Goal: Task Accomplishment & Management: Use online tool/utility

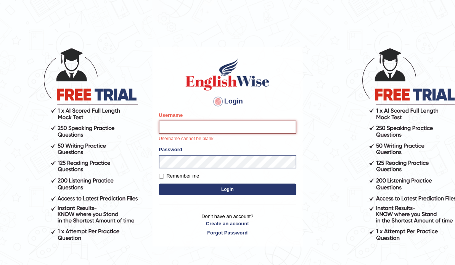
click at [228, 132] on input "Username" at bounding box center [227, 126] width 137 height 13
type input "ameerham"
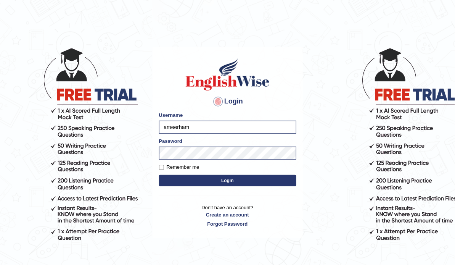
click at [225, 182] on button "Login" at bounding box center [227, 180] width 137 height 11
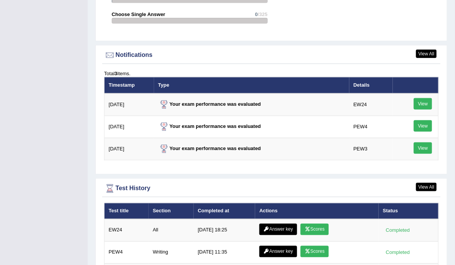
scroll to position [1006, 0]
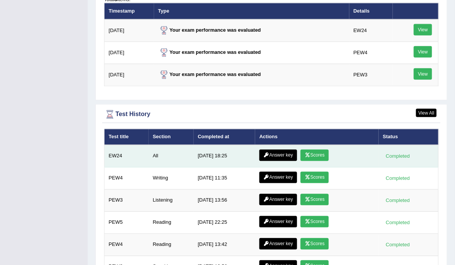
click at [324, 150] on link "Scores" at bounding box center [314, 154] width 28 height 11
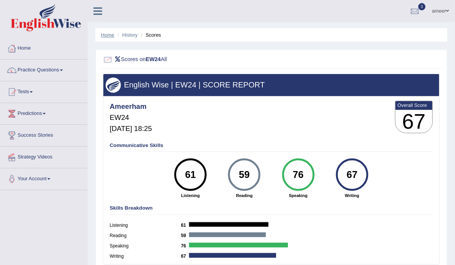
click at [105, 35] on link "Home" at bounding box center [107, 35] width 13 height 6
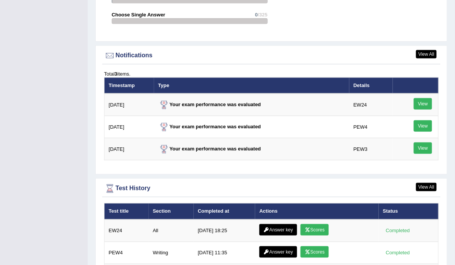
scroll to position [915, 0]
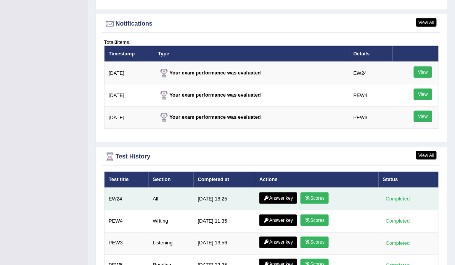
click at [275, 192] on link "Answer key" at bounding box center [278, 197] width 38 height 11
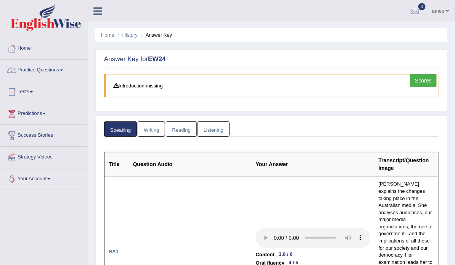
click at [156, 122] on link "Writing" at bounding box center [151, 129] width 27 height 16
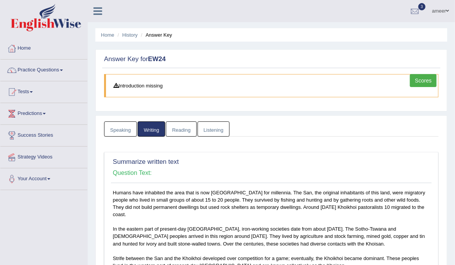
click at [178, 121] on link "Reading" at bounding box center [181, 129] width 30 height 16
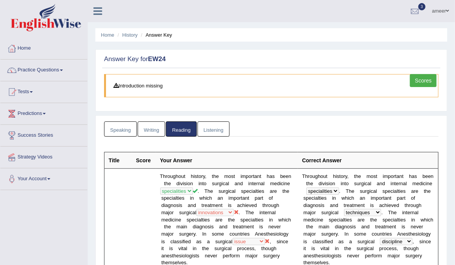
click at [204, 131] on link "Listening" at bounding box center [213, 129] width 32 height 16
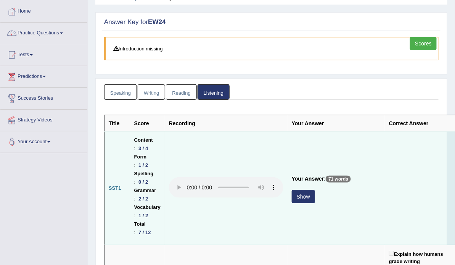
scroll to position [30, 0]
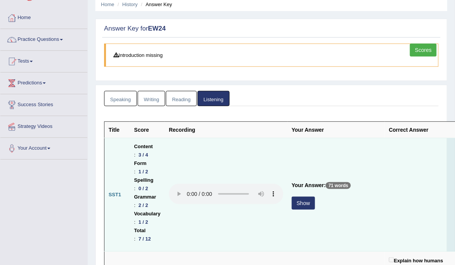
click at [308, 199] on button "Show" at bounding box center [303, 202] width 23 height 13
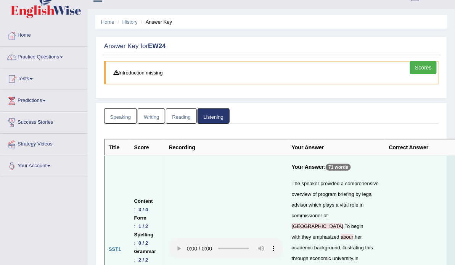
scroll to position [0, 0]
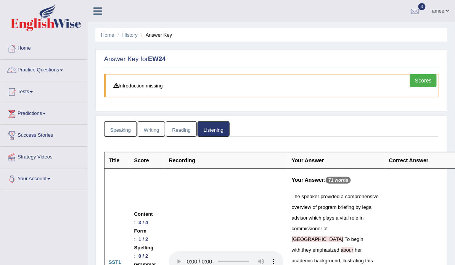
click at [420, 80] on link "Scores" at bounding box center [423, 80] width 27 height 13
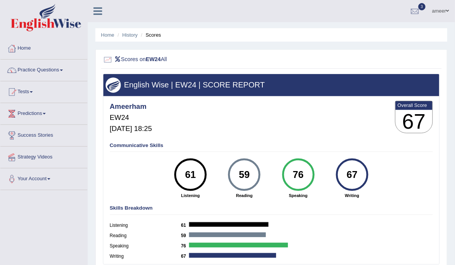
click at [253, 138] on div "Ameerham EW24 Aug 25, 2025, 18:25 Overall Score 67" at bounding box center [271, 118] width 326 height 38
click at [129, 36] on link "History" at bounding box center [129, 35] width 15 height 6
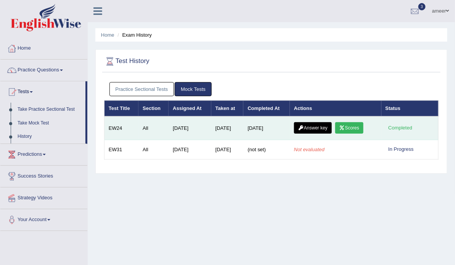
click at [322, 126] on link "Answer key" at bounding box center [313, 127] width 38 height 11
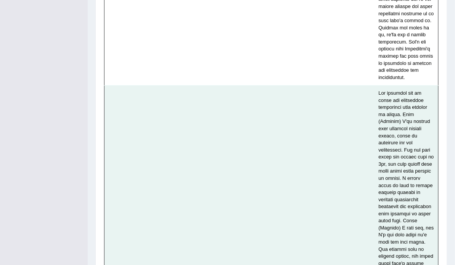
scroll to position [3537, 0]
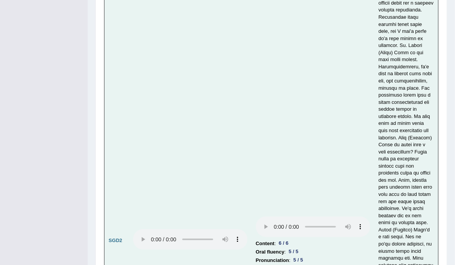
scroll to position [3811, 0]
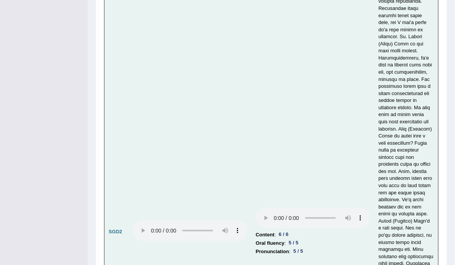
click at [184, 134] on td at bounding box center [190, 232] width 123 height 858
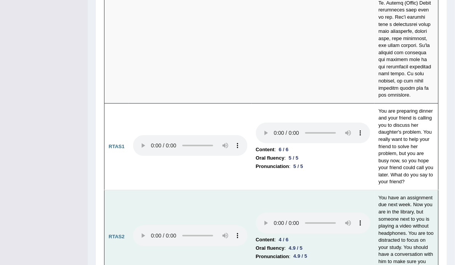
scroll to position [4369, 0]
click at [239, 212] on td at bounding box center [190, 236] width 123 height 94
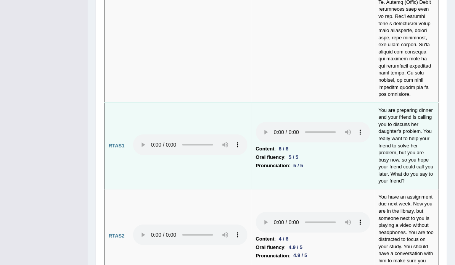
click at [325, 161] on li "Pronunciation : 5 / 5" at bounding box center [313, 165] width 114 height 8
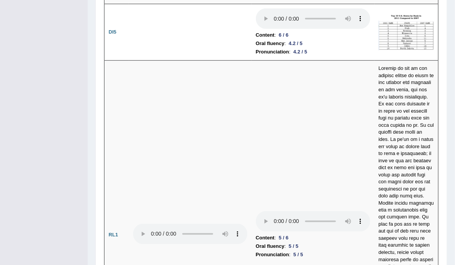
scroll to position [0, 0]
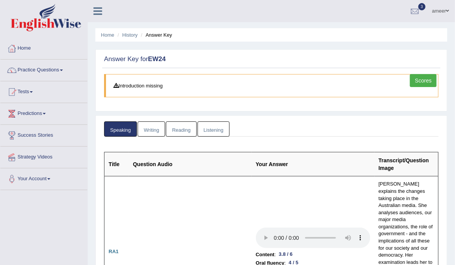
click at [144, 128] on link "Writing" at bounding box center [151, 129] width 27 height 16
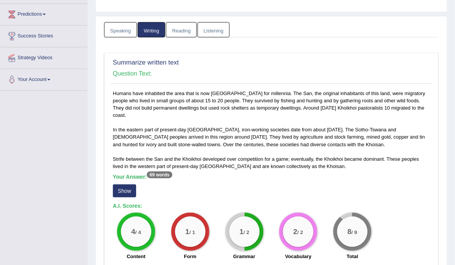
scroll to position [122, 0]
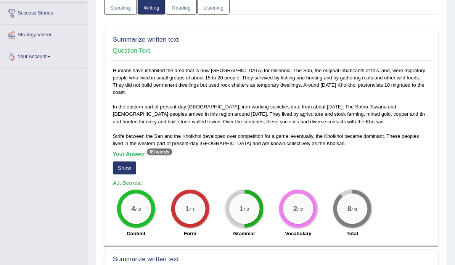
click at [128, 161] on button "Show" at bounding box center [124, 167] width 23 height 13
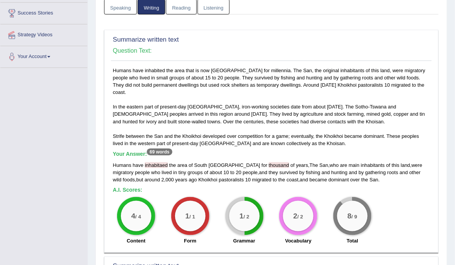
click at [158, 162] on span "inhabitaed" at bounding box center [156, 165] width 23 height 6
click at [104, 214] on div "Summarize written text Question Text: Humans have inhabited the area that is no…" at bounding box center [271, 141] width 334 height 222
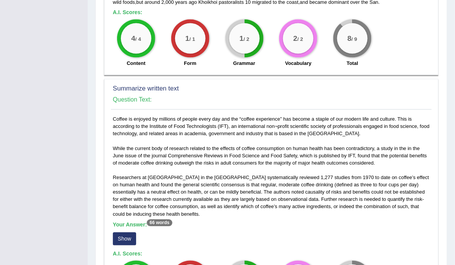
scroll to position [305, 0]
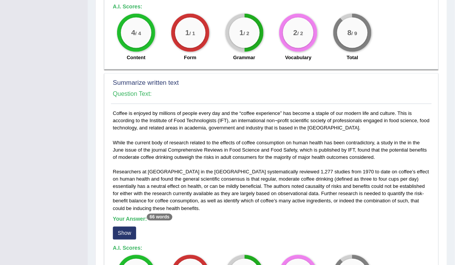
click at [71, 214] on div "Toggle navigation Home Practice Questions Speaking Practice Read Aloud Repeat S…" at bounding box center [227, 116] width 455 height 842
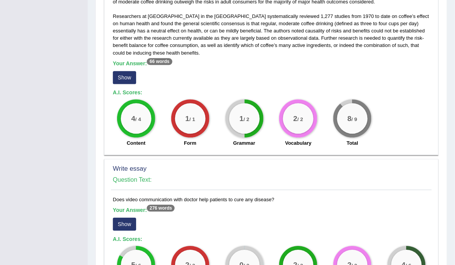
scroll to position [488, 0]
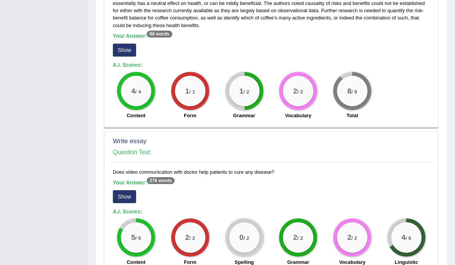
click at [121, 43] on button "Show" at bounding box center [124, 49] width 23 height 13
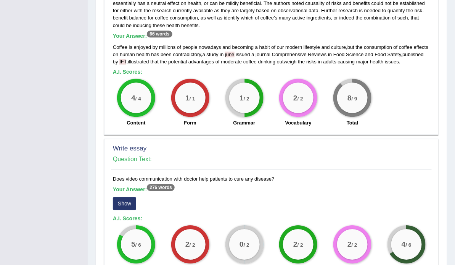
click at [121, 59] on span "IFT" at bounding box center [122, 62] width 7 height 6
drag, startPoint x: 228, startPoint y: 44, endPoint x: 225, endPoint y: 50, distance: 7.2
click at [227, 51] on span "june" at bounding box center [230, 54] width 10 height 6
drag, startPoint x: 227, startPoint y: 46, endPoint x: 213, endPoint y: 68, distance: 26.3
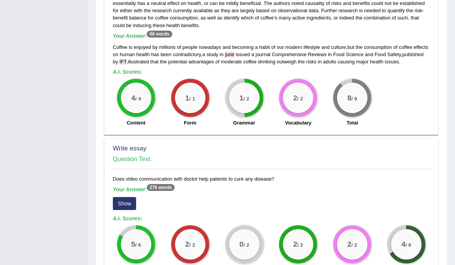
click at [213, 68] on div "Coffee is enjoyed by millions of people every day and the “coffee experience” h…" at bounding box center [271, 28] width 321 height 203
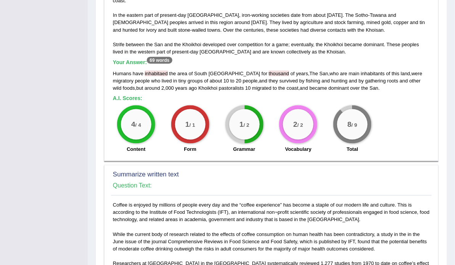
scroll to position [244, 0]
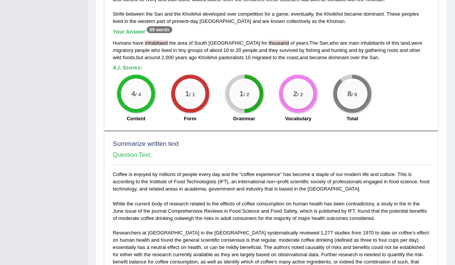
click at [67, 152] on div "Toggle navigation Home Practice Questions Speaking Practice Read Aloud Repeat S…" at bounding box center [227, 180] width 455 height 849
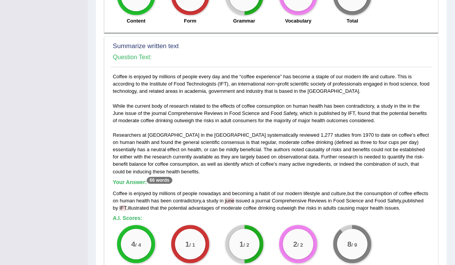
scroll to position [366, 0]
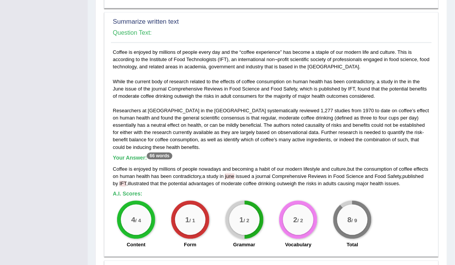
click at [63, 175] on div "Toggle navigation Home Practice Questions Speaking Practice Read Aloud Repeat S…" at bounding box center [227, 58] width 455 height 849
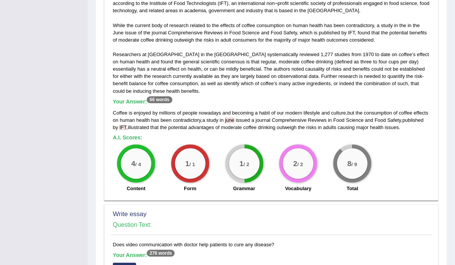
scroll to position [488, 0]
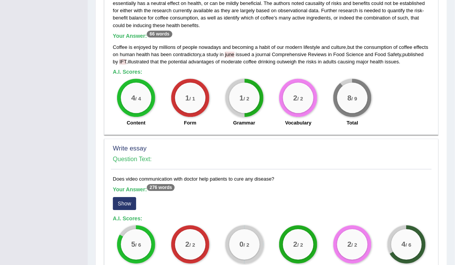
click at [127, 197] on button "Show" at bounding box center [124, 203] width 23 height 13
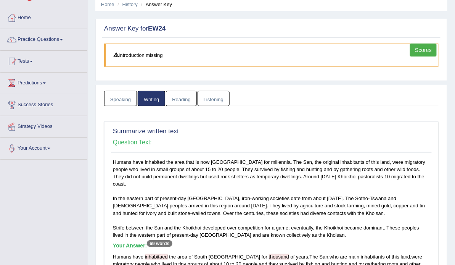
scroll to position [0, 0]
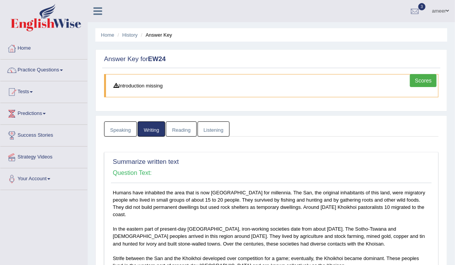
click at [181, 128] on link "Reading" at bounding box center [181, 129] width 30 height 16
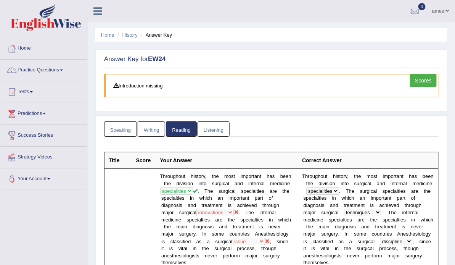
click at [215, 128] on link "Listening" at bounding box center [213, 129] width 32 height 16
click at [214, 131] on link "Listening" at bounding box center [213, 129] width 32 height 16
click at [211, 128] on link "Listening" at bounding box center [213, 129] width 32 height 16
click at [206, 128] on link "Listening" at bounding box center [213, 129] width 32 height 16
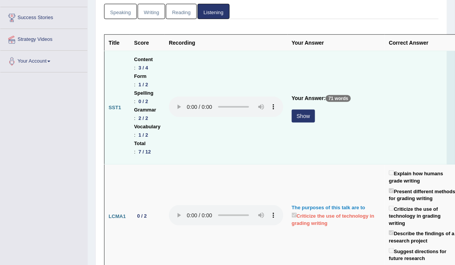
scroll to position [122, 0]
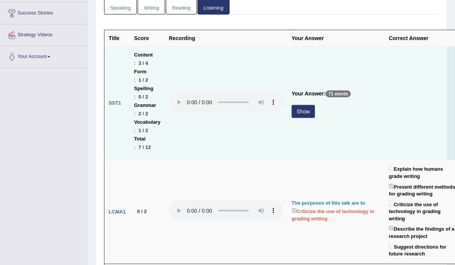
click at [293, 111] on button "Show" at bounding box center [303, 111] width 23 height 13
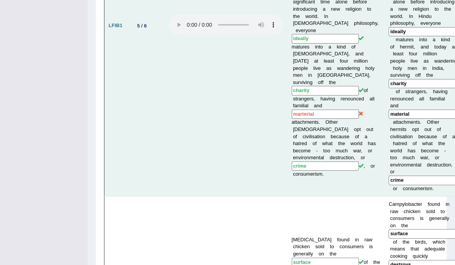
scroll to position [753, 0]
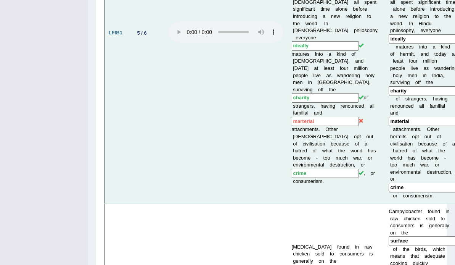
drag, startPoint x: 302, startPoint y: 130, endPoint x: 318, endPoint y: 130, distance: 15.6
click at [318, 126] on input "marterial" at bounding box center [325, 122] width 67 height 10
click at [300, 126] on input "marterial" at bounding box center [325, 122] width 67 height 10
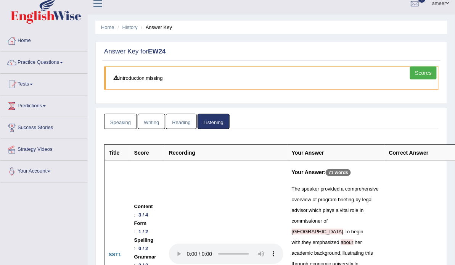
scroll to position [0, 0]
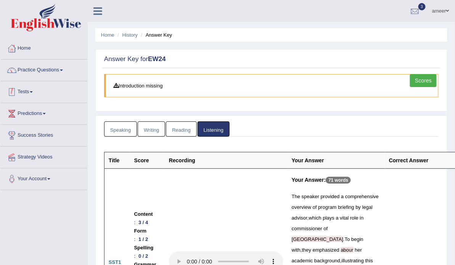
click at [34, 69] on link "Practice Questions" at bounding box center [43, 68] width 87 height 19
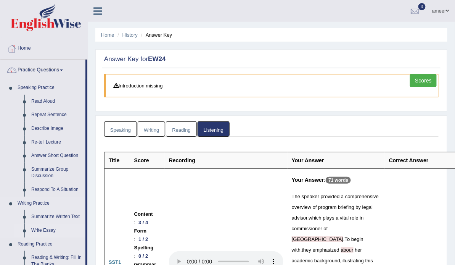
click at [36, 229] on link "Write Essay" at bounding box center [57, 230] width 58 height 14
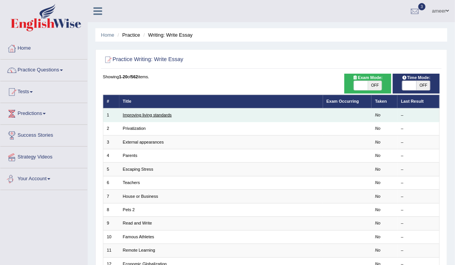
click at [138, 117] on link "Improving living standards" at bounding box center [147, 114] width 49 height 5
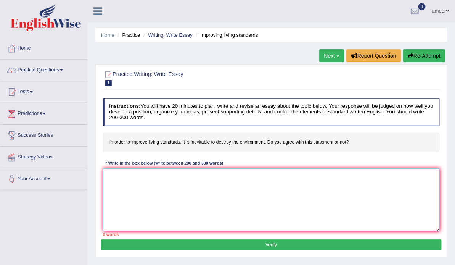
click at [131, 198] on textarea at bounding box center [271, 199] width 337 height 63
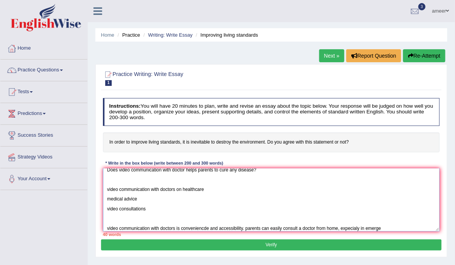
scroll to position [18, 0]
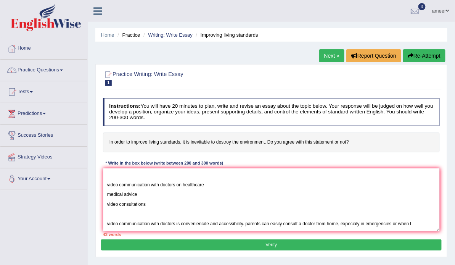
click at [451, 70] on div "Home Practice Writing: Write Essay Improving living standards Next » Report Que…" at bounding box center [271, 190] width 367 height 381
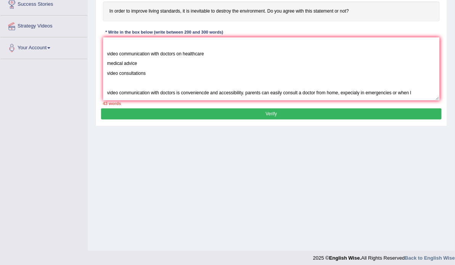
scroll to position [136, 0]
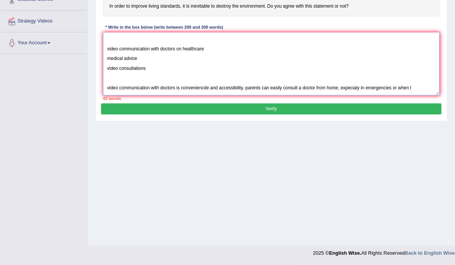
click at [337, 95] on textarea "Does video communication with doctor helps parents to cure any disease? video c…" at bounding box center [271, 63] width 337 height 63
click at [164, 95] on textarea "Does video communication with doctor helps parents to cure any disease? video c…" at bounding box center [271, 63] width 337 height 63
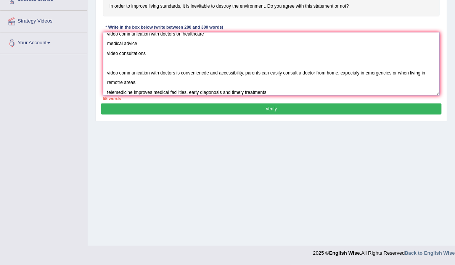
scroll to position [41, 0]
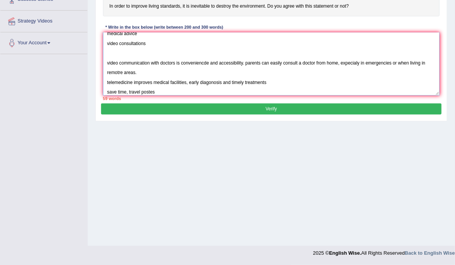
click at [133, 95] on textarea "Does video communication with doctor helps parents to cure any disease? video c…" at bounding box center [271, 63] width 337 height 63
click at [181, 95] on textarea "Does video communication with doctor helps parents to cure any disease? video c…" at bounding box center [271, 63] width 337 height 63
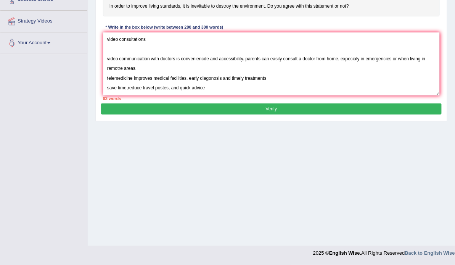
click at [226, 121] on div "Practice Writing: Write Essay 1 Improving living standards Instructions: You wi…" at bounding box center [271, 24] width 352 height 193
click at [232, 95] on textarea "Does video communication with doctor helps parents to cure any disease? video c…" at bounding box center [271, 63] width 337 height 63
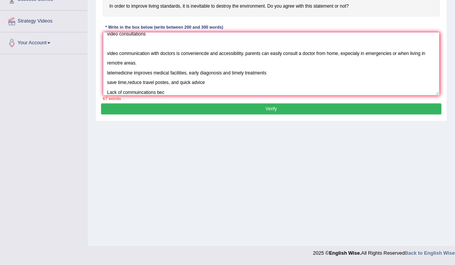
scroll to position [57, 0]
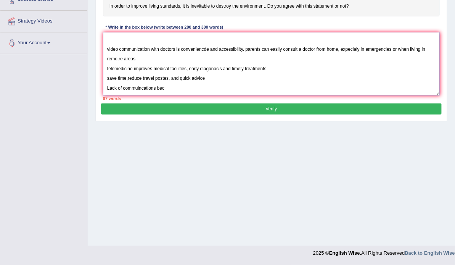
drag, startPoint x: 178, startPoint y: 119, endPoint x: 125, endPoint y: 116, distance: 53.0
click at [125, 95] on textarea "Does video communication with doctor helps parents to cure any disease? video c…" at bounding box center [271, 63] width 337 height 63
type textarea "Does video communication with doctor helps parents to cure any disease? video c…"
click at [109, 114] on button "Verify" at bounding box center [271, 108] width 340 height 11
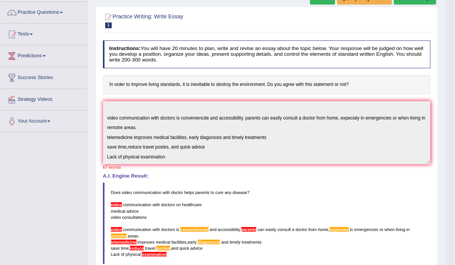
scroll to position [75, 0]
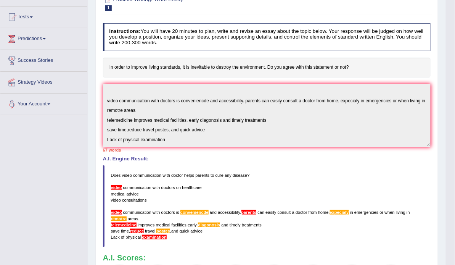
click at [267, 216] on blockquote "Does video communication with doctor helps parents to cure any disease ? video …" at bounding box center [267, 206] width 328 height 82
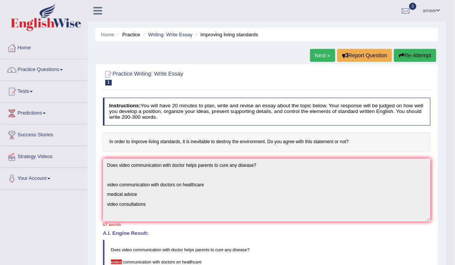
scroll to position [0, 0]
click at [157, 35] on link "Writing: Write Essay" at bounding box center [170, 35] width 45 height 6
